Goal: Communication & Community: Answer question/provide support

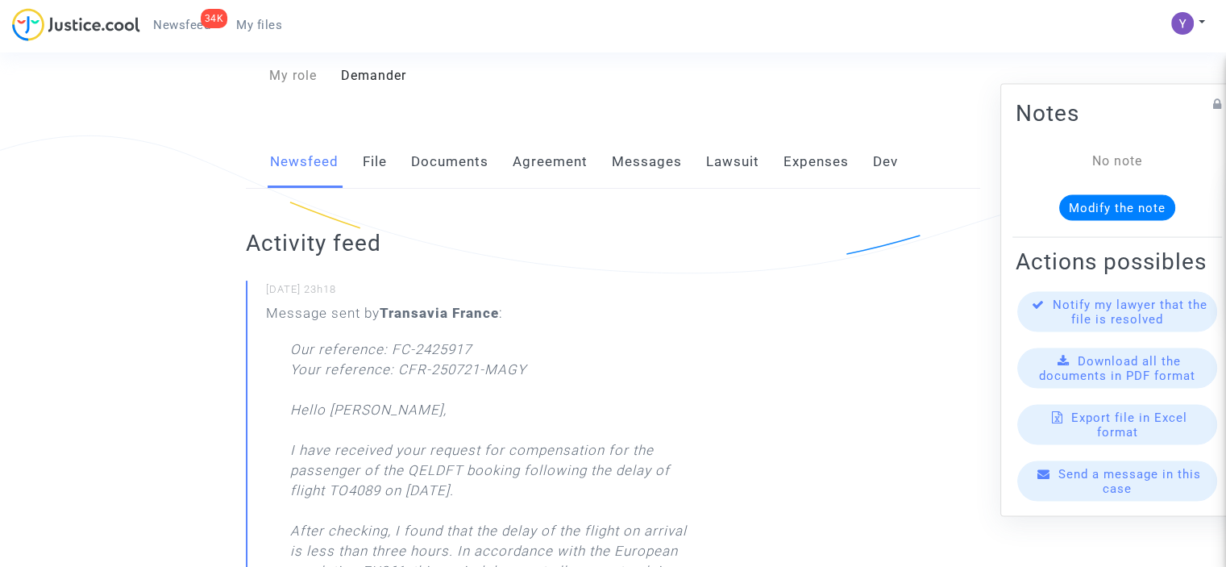
click at [1122, 495] on span "Send a message in this case" at bounding box center [1130, 480] width 143 height 29
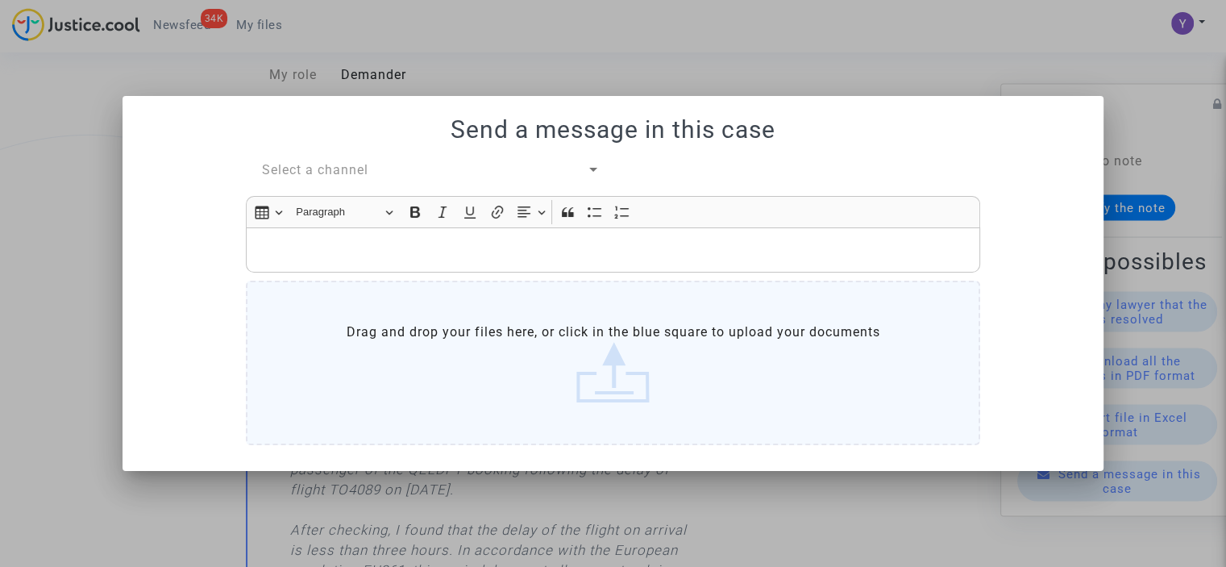
click at [333, 170] on span "Select a channel" at bounding box center [315, 169] width 106 height 15
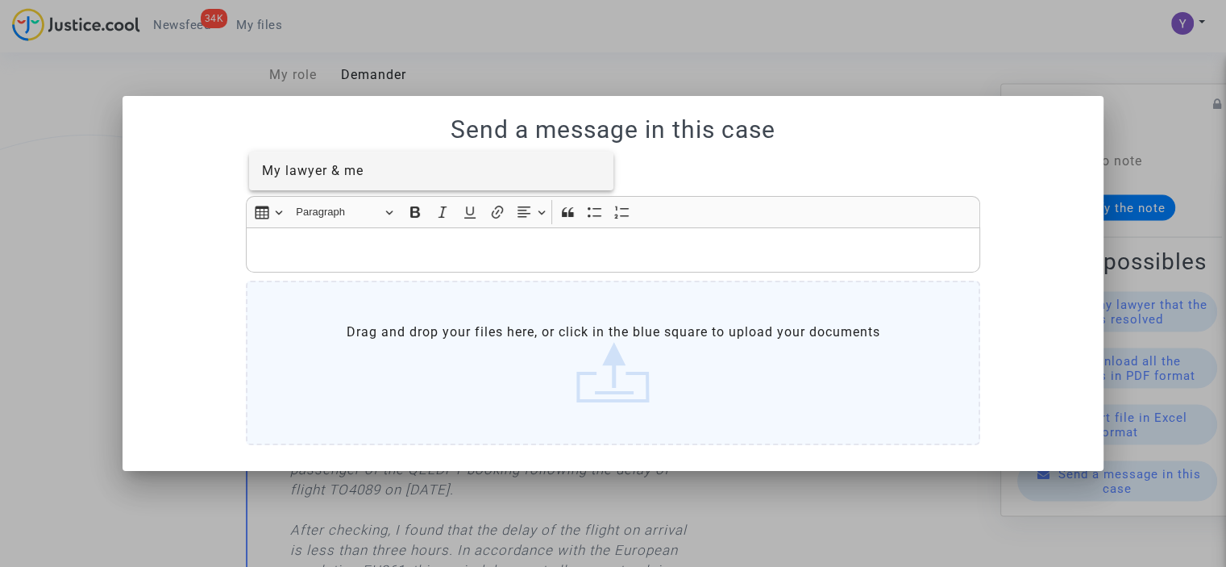
click at [335, 175] on span "My lawyer & me" at bounding box center [313, 170] width 102 height 15
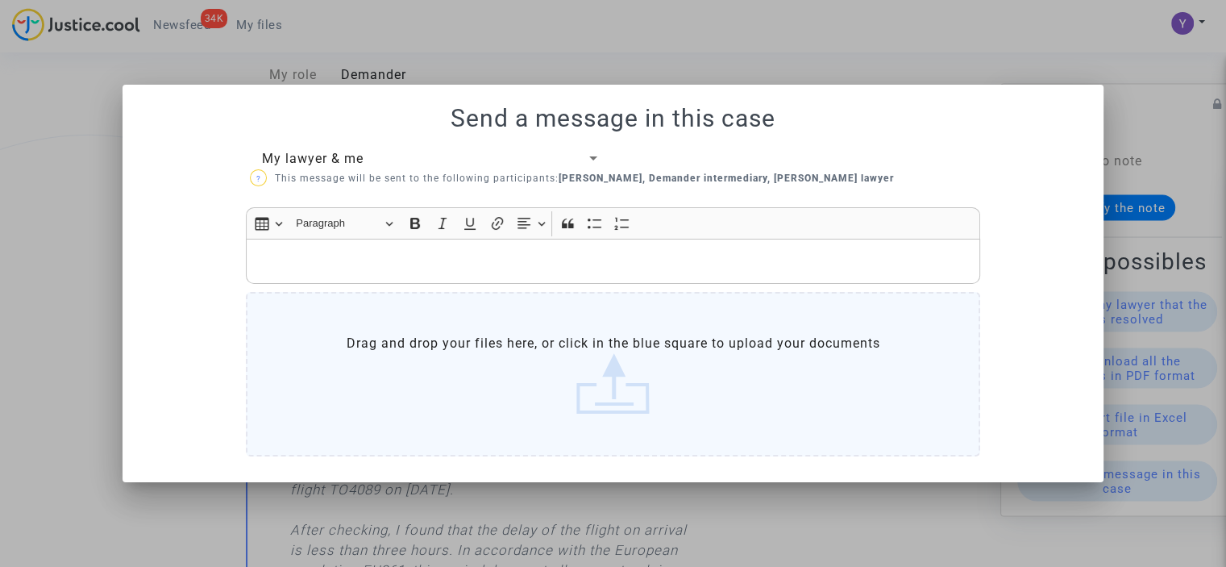
click at [326, 257] on p "Rich Text Editor, main" at bounding box center [614, 262] width 718 height 20
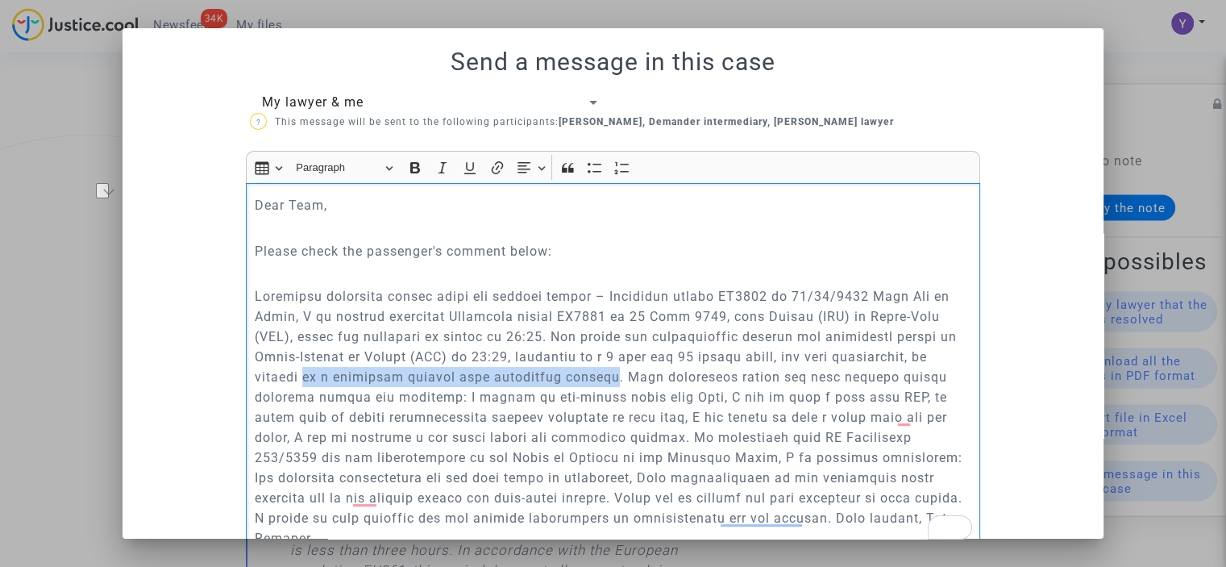
drag, startPoint x: 295, startPoint y: 378, endPoint x: 577, endPoint y: 372, distance: 282.2
click at [577, 372] on p "To enrich screen reader interactions, please activate Accessibility in Grammarl…" at bounding box center [614, 417] width 718 height 262
click at [410, 173] on icon "Editor toolbar" at bounding box center [415, 168] width 16 height 16
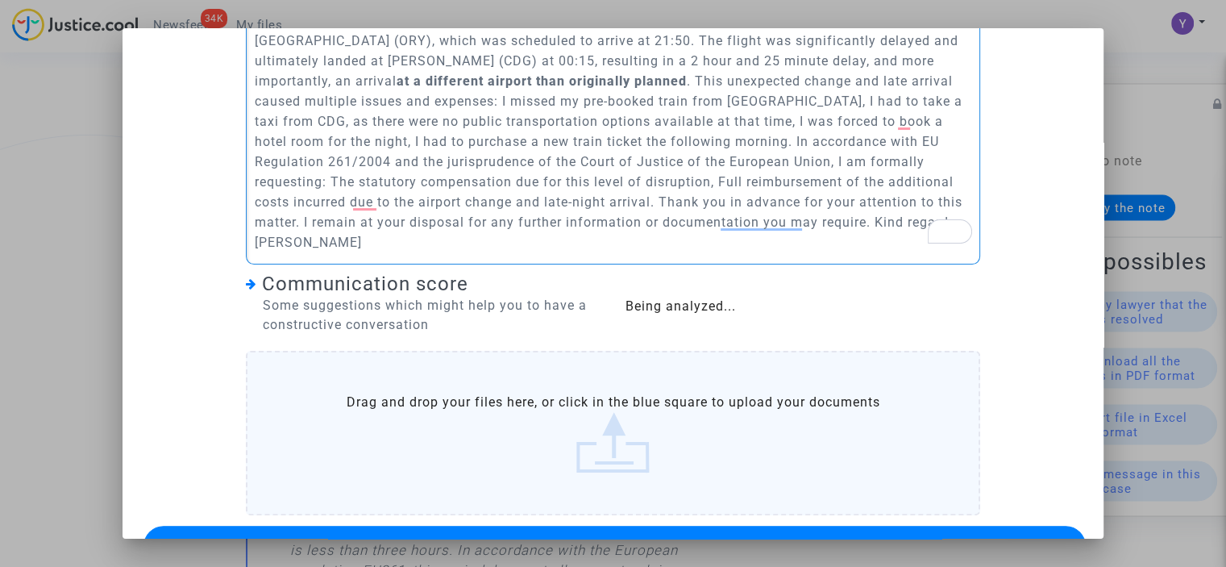
scroll to position [322, 0]
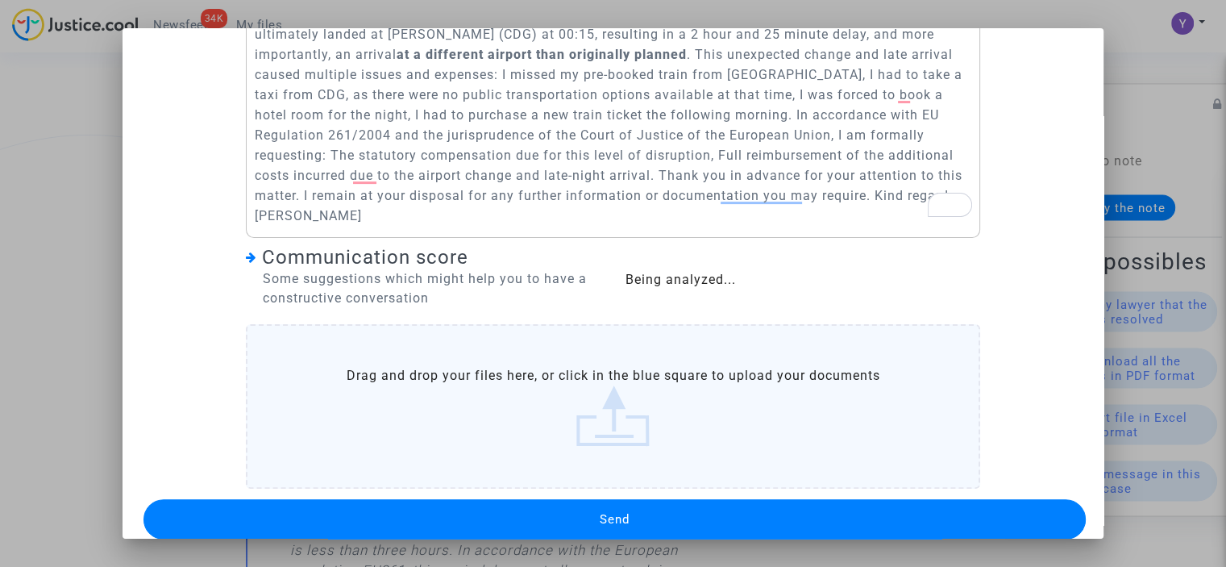
click at [626, 499] on button "Send" at bounding box center [615, 519] width 942 height 40
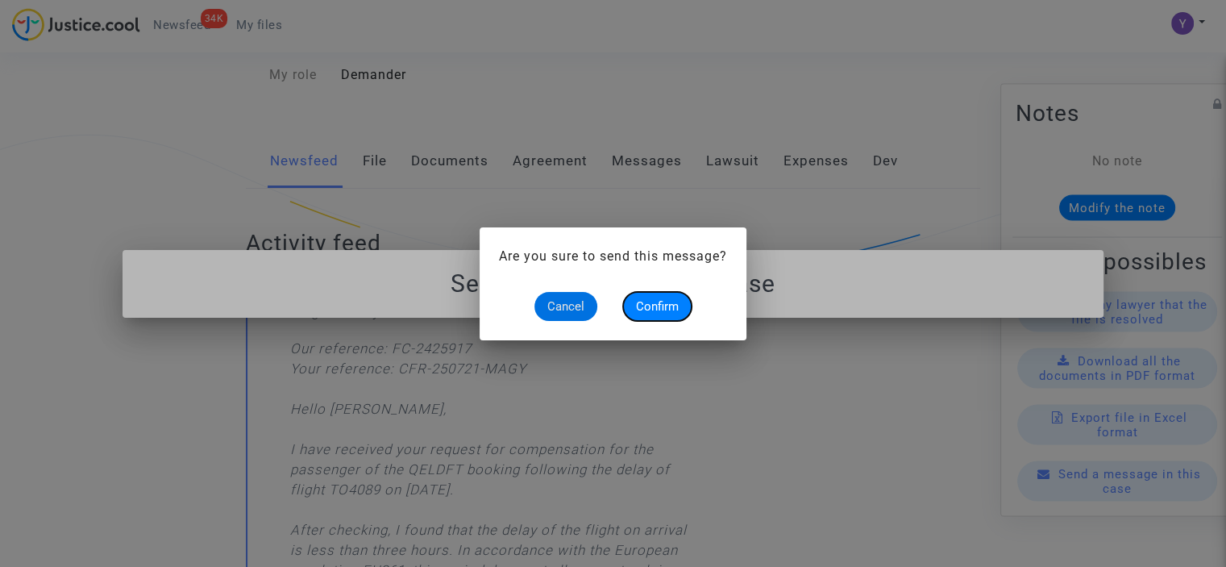
click at [671, 306] on span "Confirm" at bounding box center [657, 306] width 43 height 15
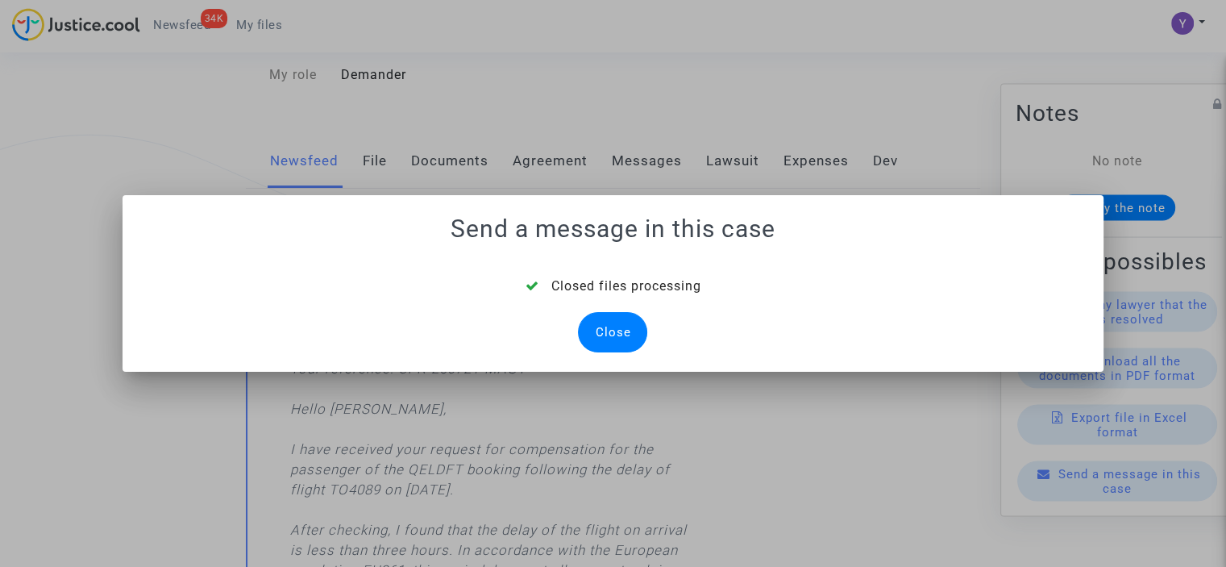
click at [634, 334] on div "Close" at bounding box center [612, 332] width 69 height 40
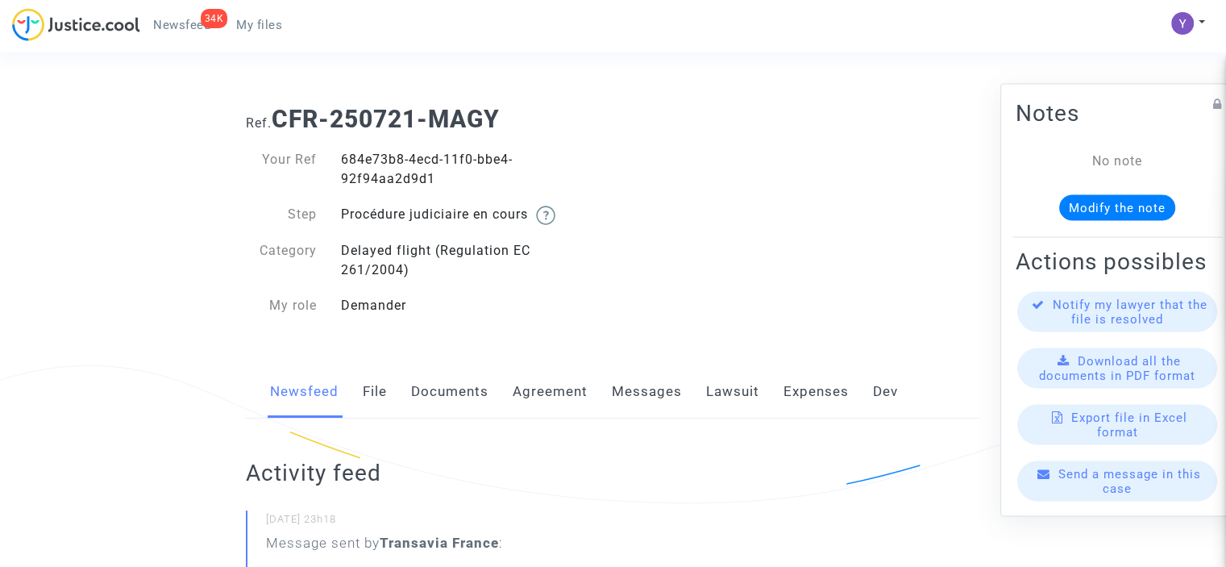
scroll to position [230, 0]
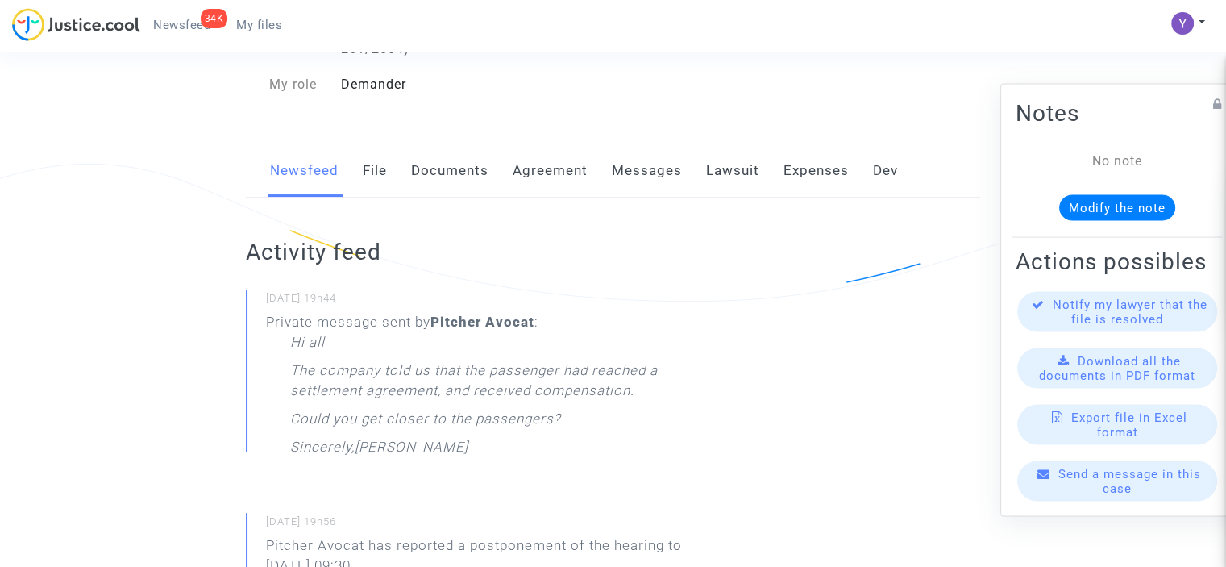
scroll to position [403, 0]
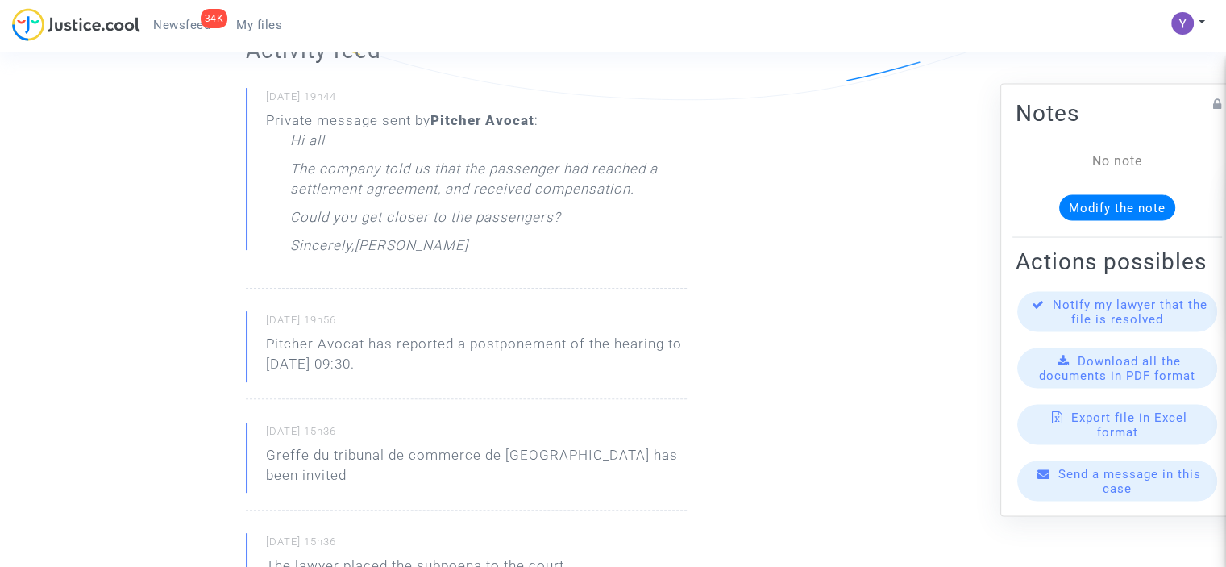
click at [1125, 494] on span "Send a message in this case" at bounding box center [1130, 480] width 143 height 29
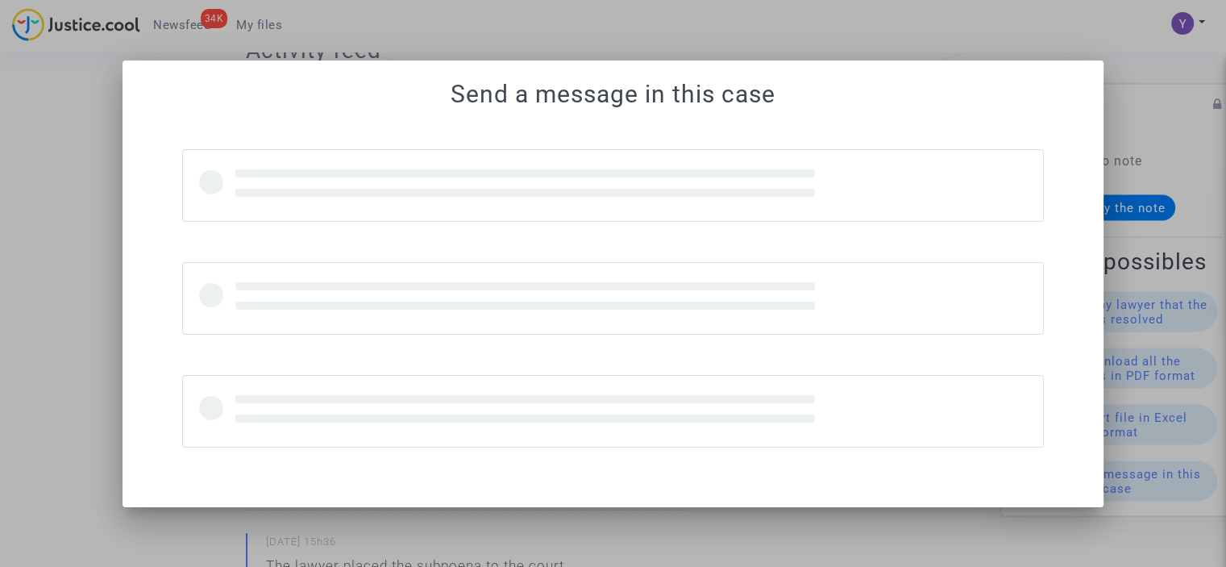
scroll to position [0, 0]
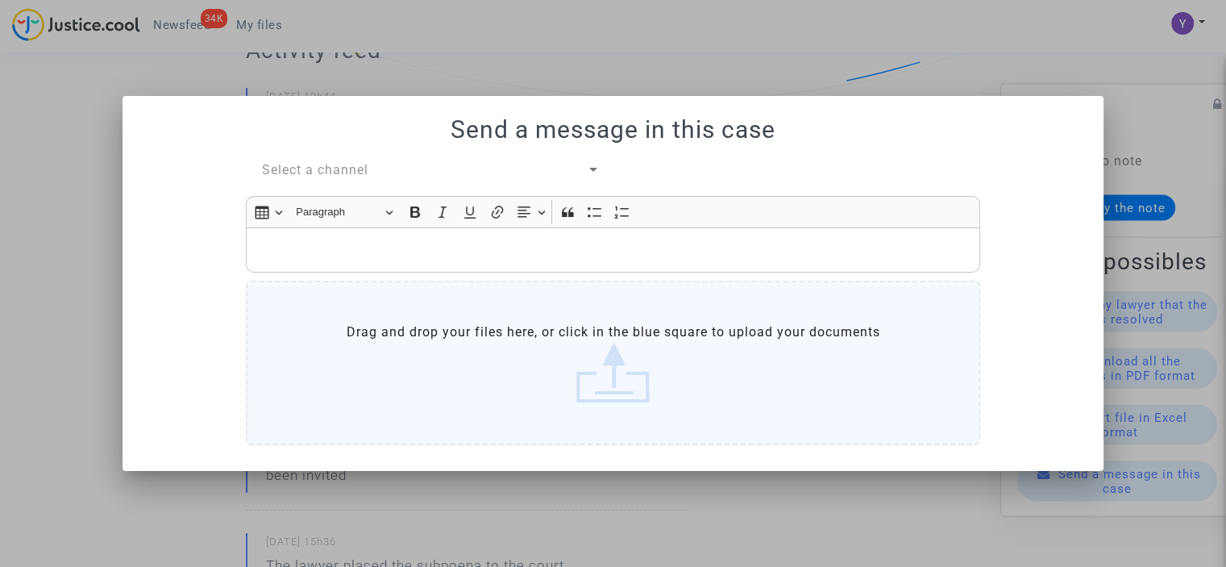
click at [335, 170] on span "Select a channel" at bounding box center [315, 169] width 106 height 15
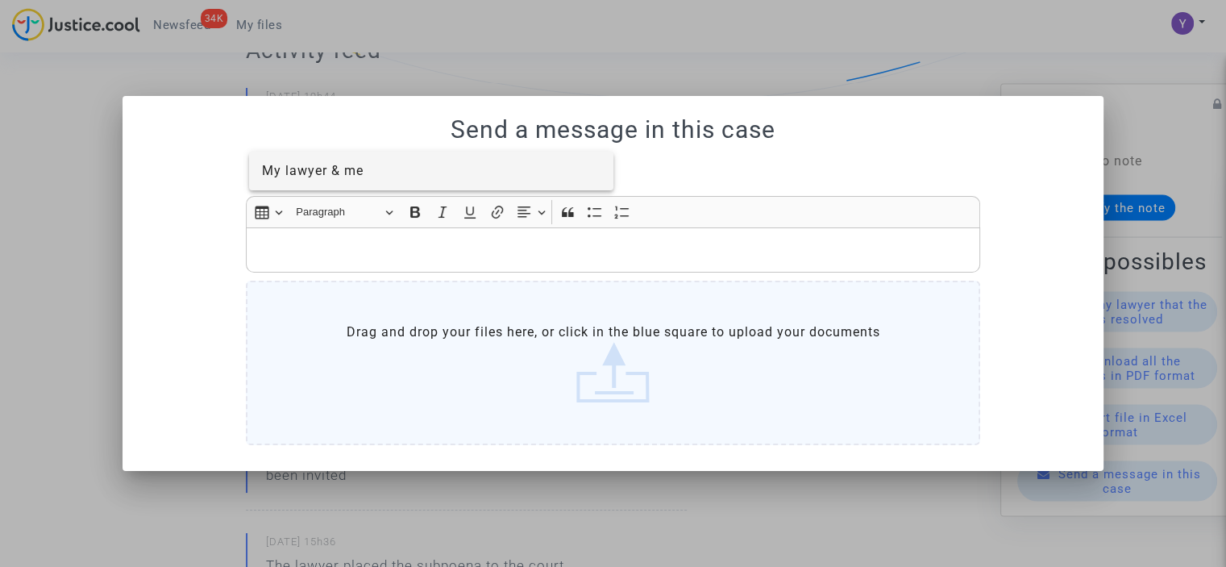
drag, startPoint x: 326, startPoint y: 175, endPoint x: 321, endPoint y: 254, distance: 79.2
click at [326, 175] on span "My lawyer & me" at bounding box center [313, 170] width 102 height 15
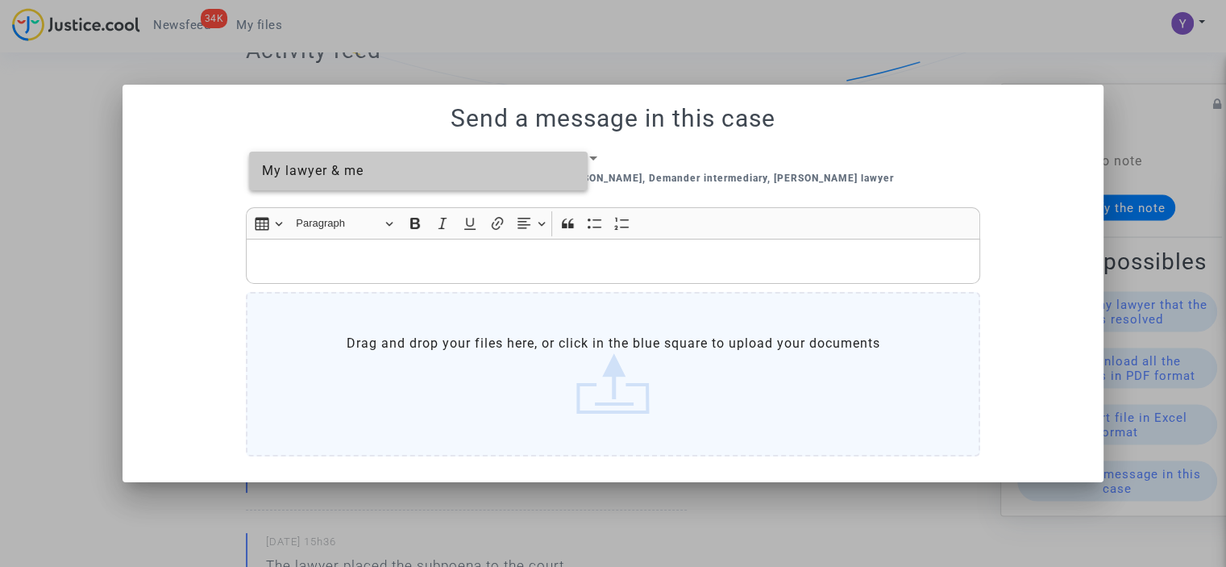
click at [318, 252] on p "Rich Text Editor, main" at bounding box center [614, 262] width 718 height 20
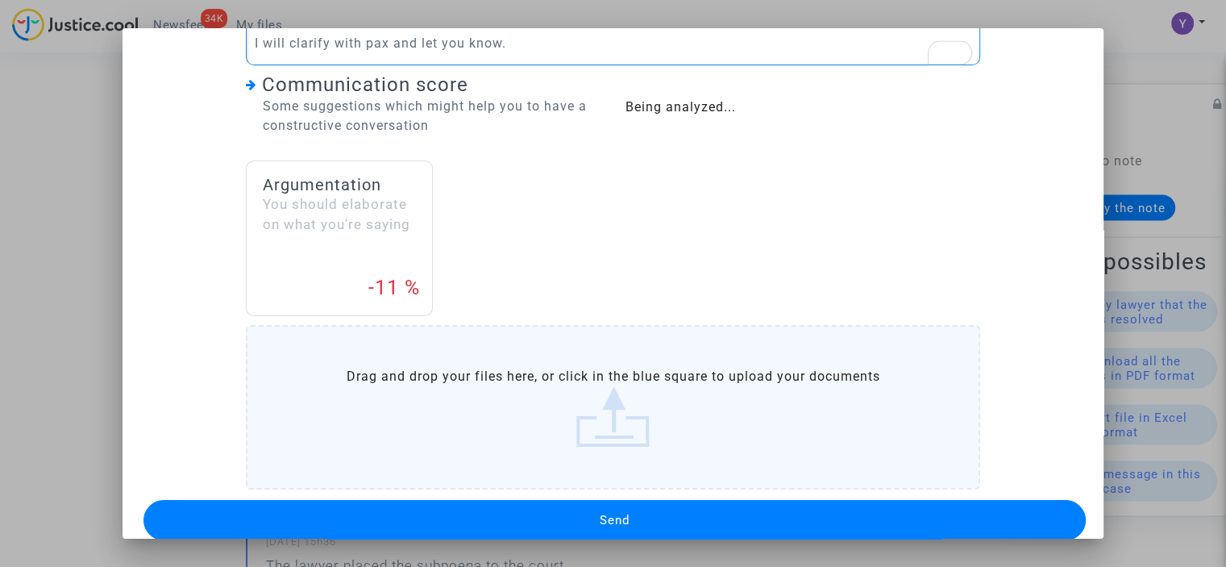
scroll to position [231, 0]
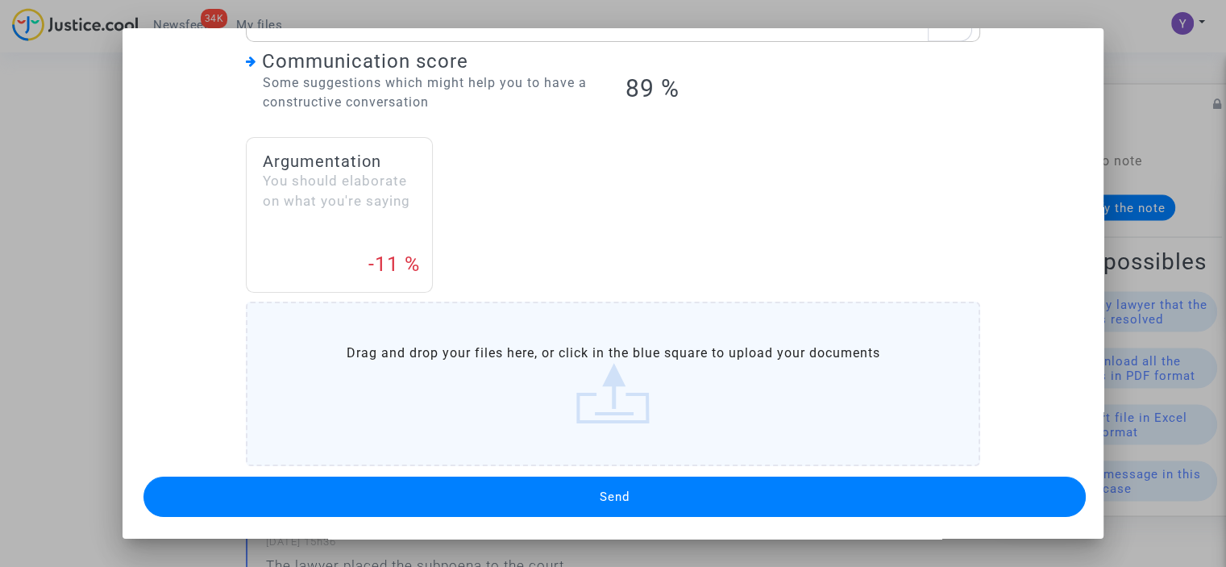
click at [642, 484] on button "Send" at bounding box center [615, 496] width 942 height 40
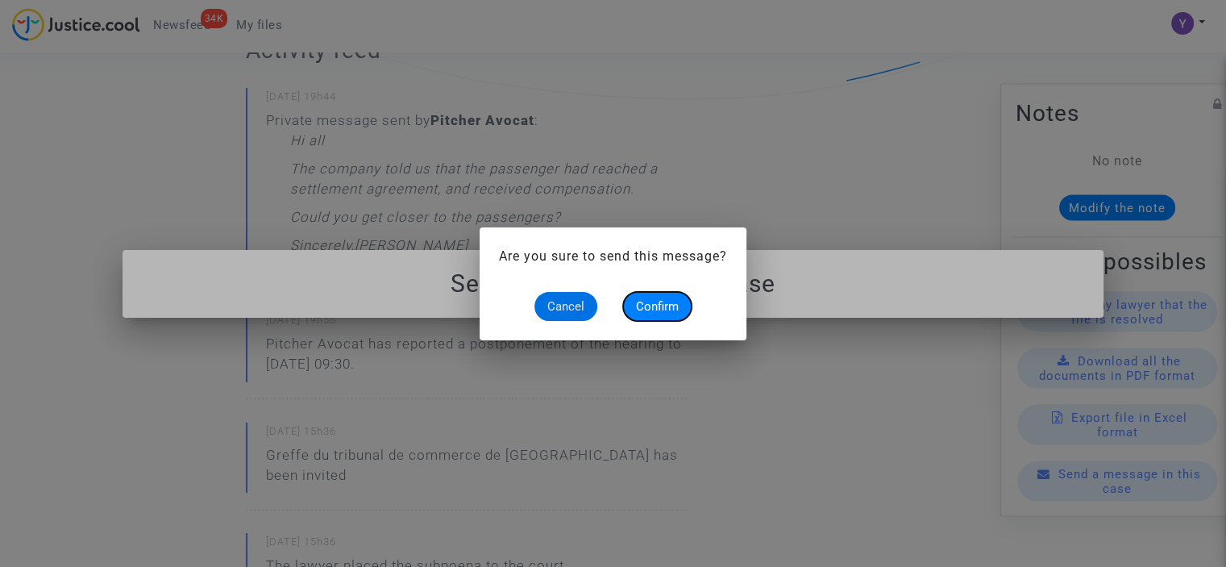
click at [643, 297] on button "Confirm" at bounding box center [657, 306] width 69 height 29
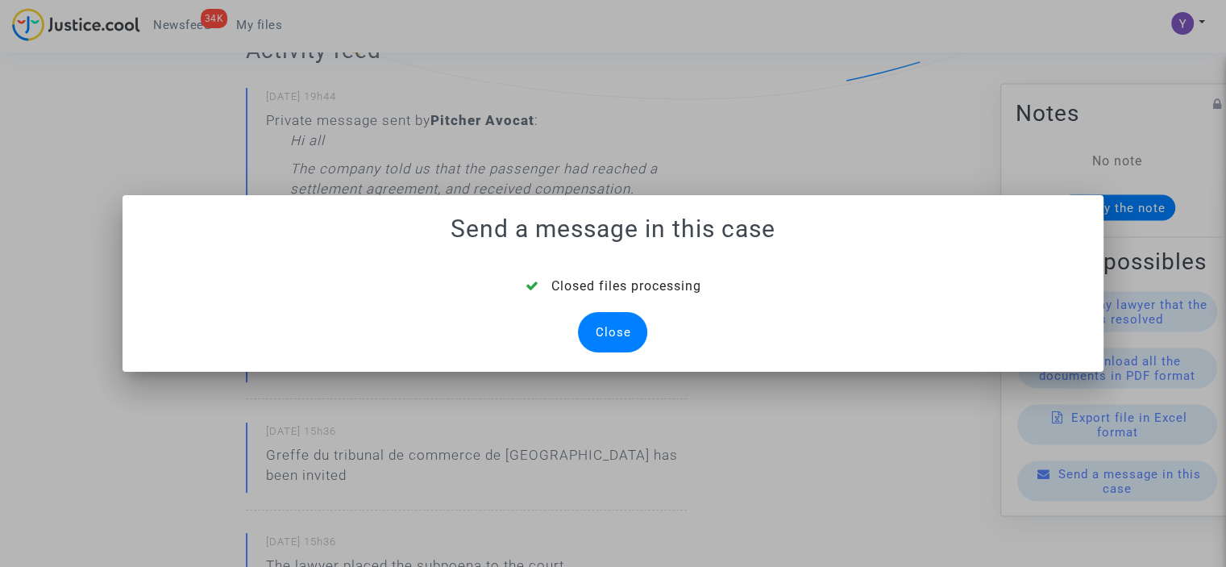
click at [599, 341] on div "Close" at bounding box center [612, 332] width 69 height 40
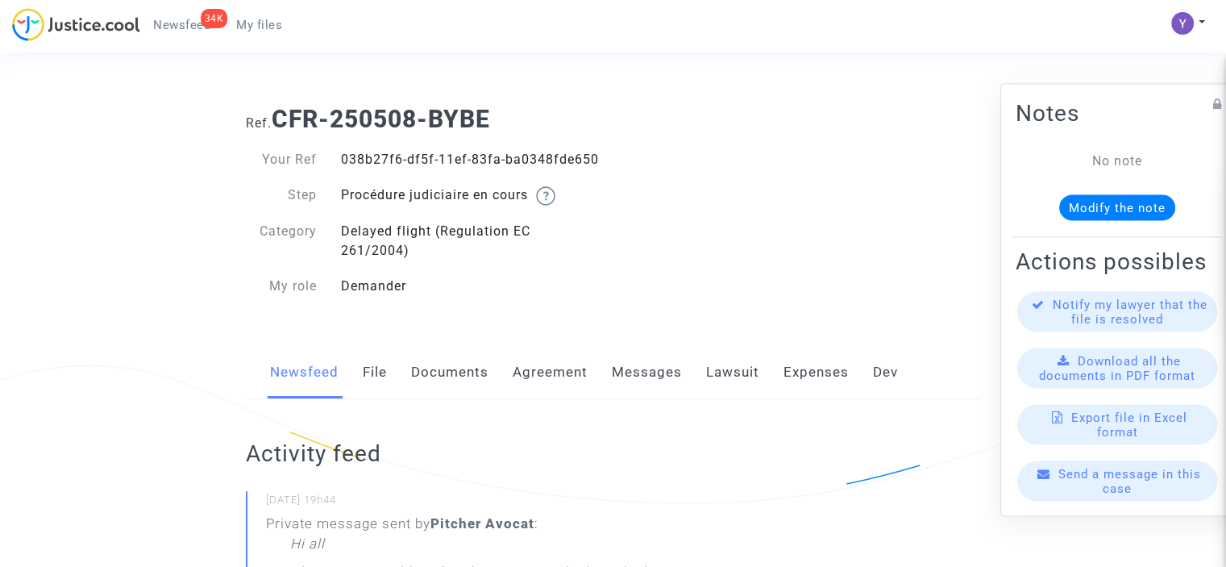
scroll to position [403, 0]
